Goal: Download file/media

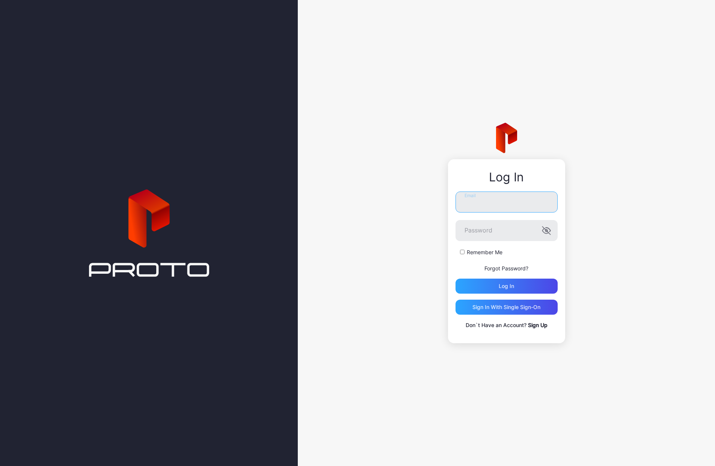
type input "**********"
click at [506, 286] on button "Log in" at bounding box center [507, 286] width 102 height 15
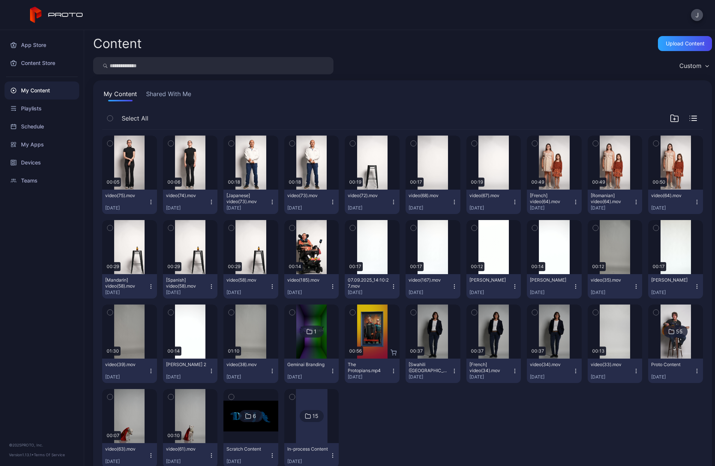
click at [151, 200] on icon "button" at bounding box center [151, 200] width 0 height 0
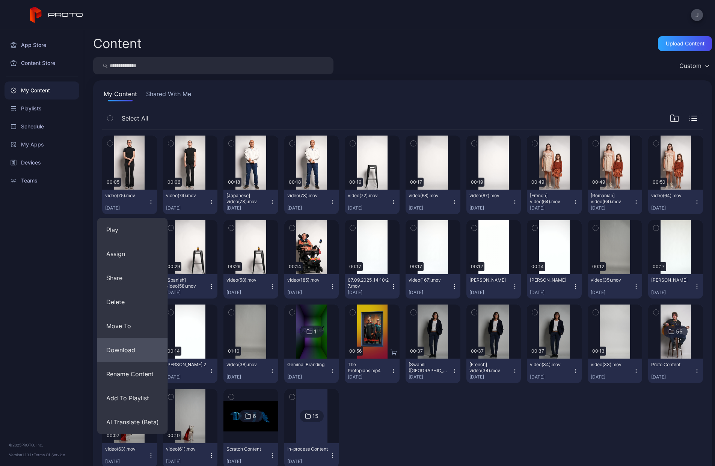
click at [135, 352] on button "Download" at bounding box center [132, 350] width 71 height 24
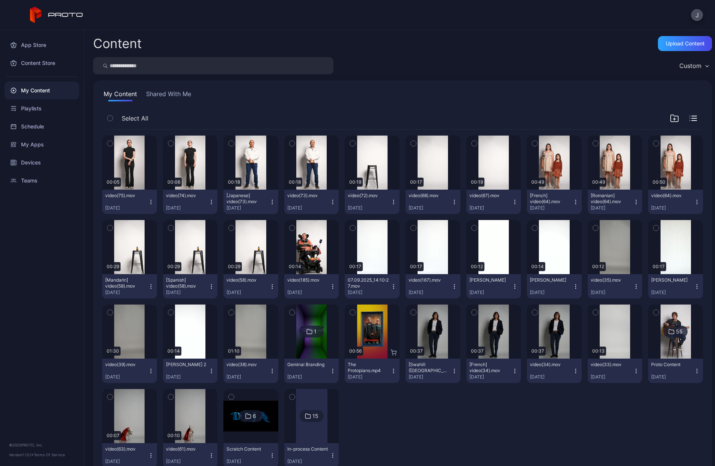
click at [154, 204] on icon "button" at bounding box center [151, 202] width 6 height 6
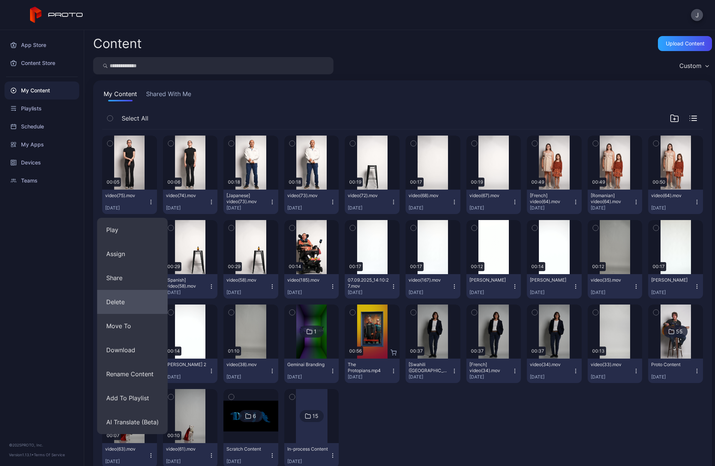
click at [122, 304] on button "Delete" at bounding box center [132, 302] width 71 height 24
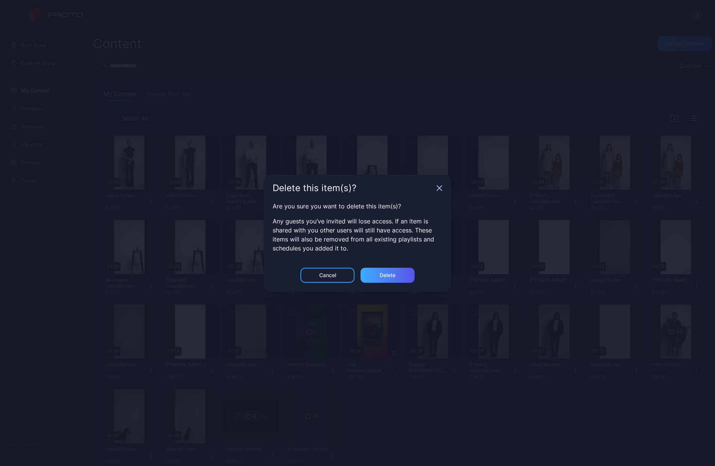
click at [392, 269] on div "Delete" at bounding box center [388, 275] width 54 height 15
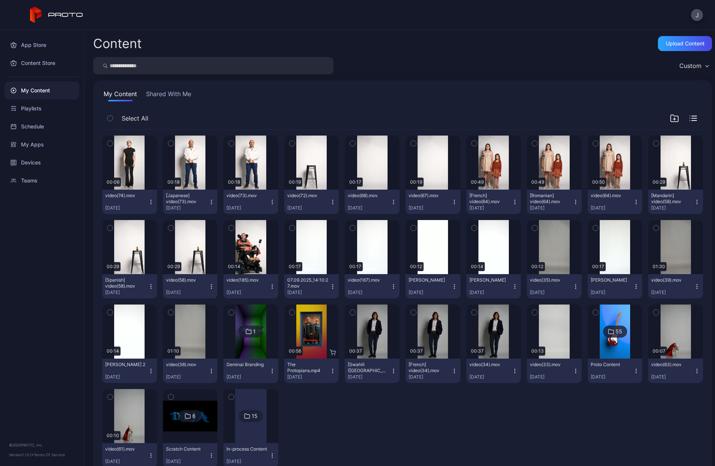
click at [154, 203] on icon "button" at bounding box center [151, 202] width 6 height 6
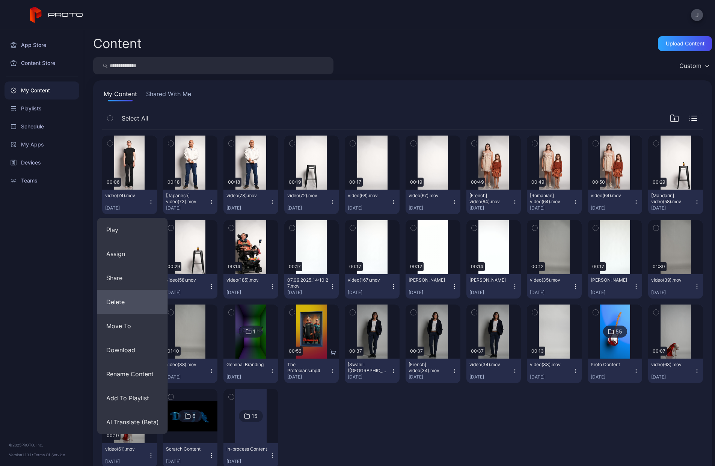
click at [131, 307] on button "Delete" at bounding box center [132, 302] width 71 height 24
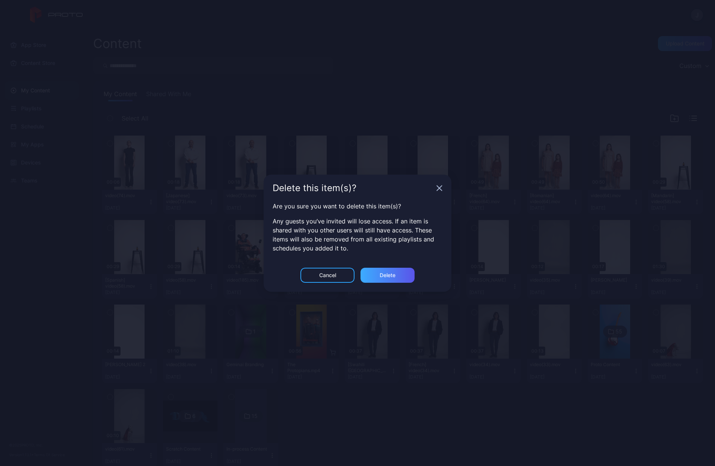
click at [403, 273] on div "Delete" at bounding box center [388, 275] width 54 height 15
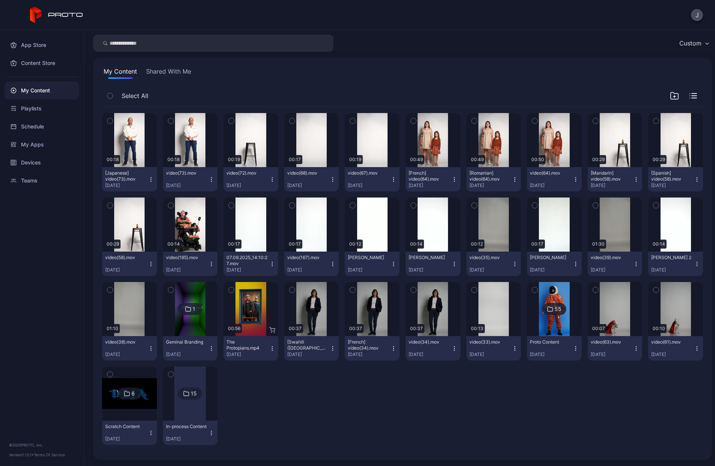
scroll to position [23, 0]
click at [206, 402] on div at bounding box center [190, 394] width 32 height 54
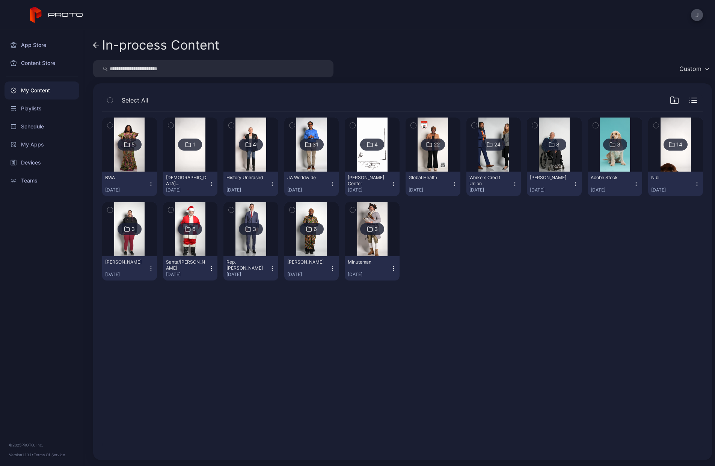
click at [448, 159] on img at bounding box center [433, 145] width 30 height 54
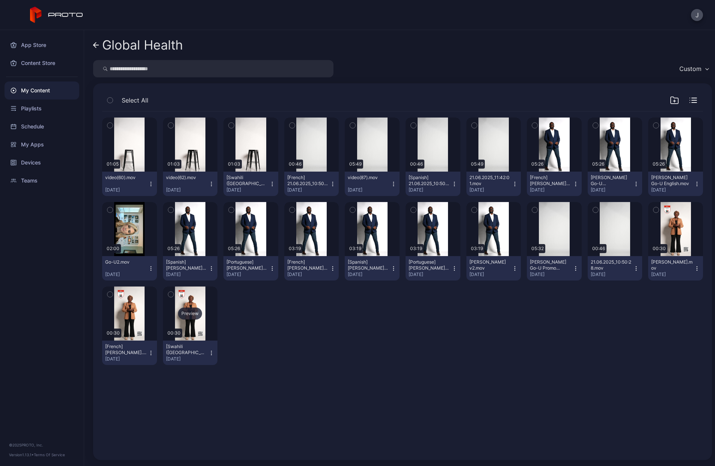
click at [202, 317] on div "Preview" at bounding box center [190, 314] width 24 height 12
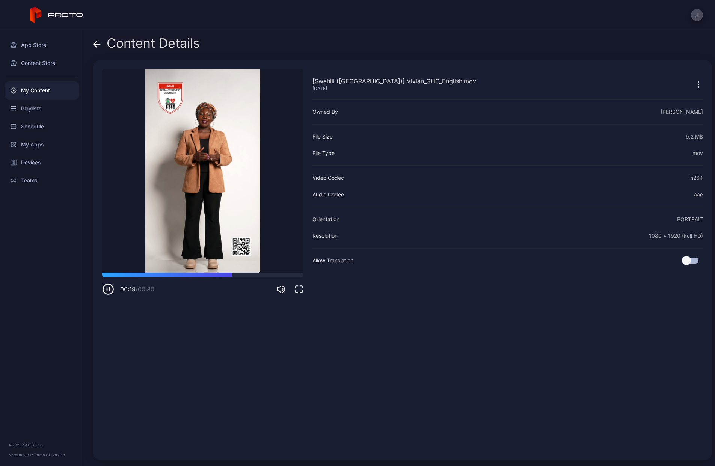
click at [97, 48] on span at bounding box center [97, 43] width 8 height 14
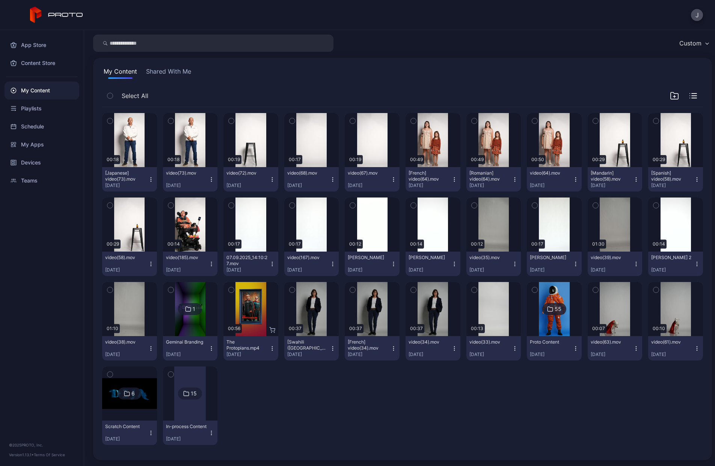
scroll to position [23, 0]
click at [206, 412] on div at bounding box center [190, 394] width 32 height 54
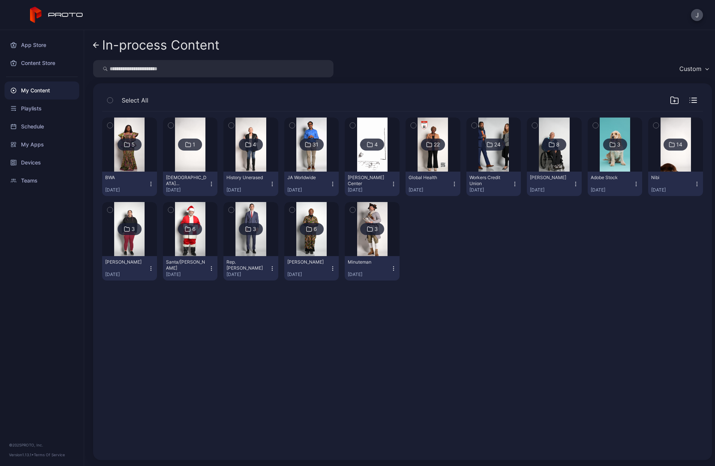
click at [127, 150] on div "5" at bounding box center [130, 145] width 24 height 12
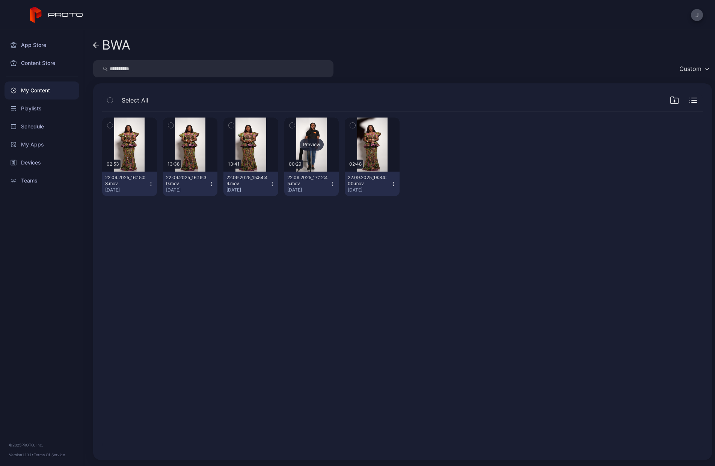
click at [324, 149] on div "Preview" at bounding box center [312, 145] width 24 height 12
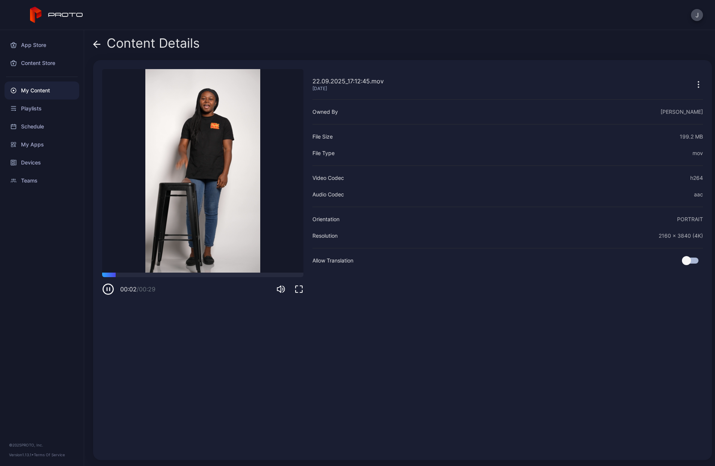
click at [110, 290] on icon "button" at bounding box center [110, 289] width 0 height 3
click at [95, 41] on icon at bounding box center [97, 45] width 8 height 8
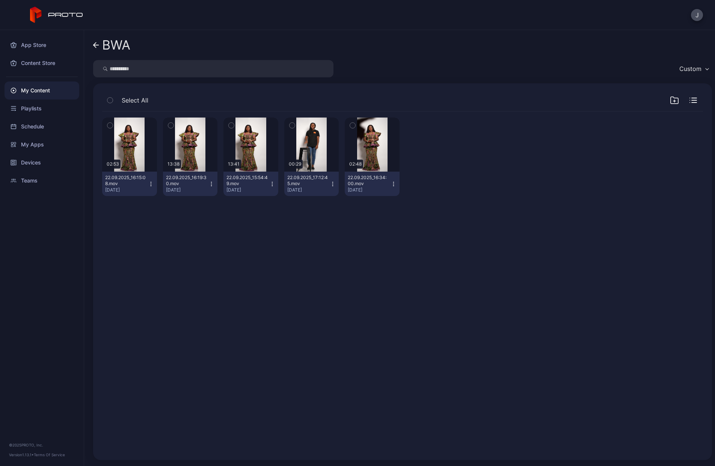
click at [336, 183] on icon "button" at bounding box center [333, 184] width 6 height 6
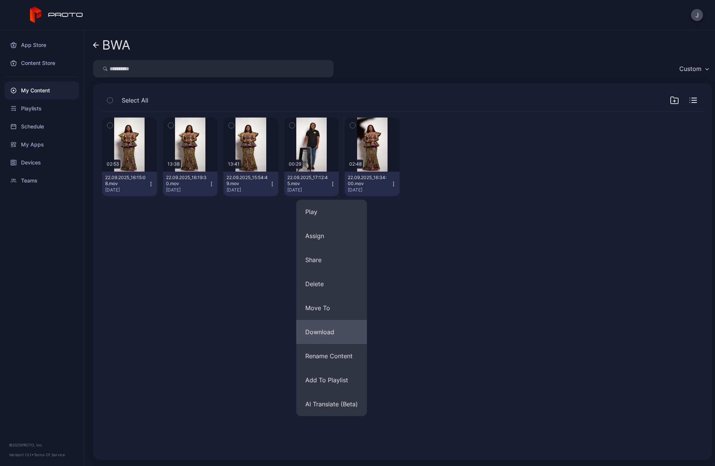
click at [308, 335] on button "Download" at bounding box center [331, 332] width 71 height 24
